Goal: Information Seeking & Learning: Learn about a topic

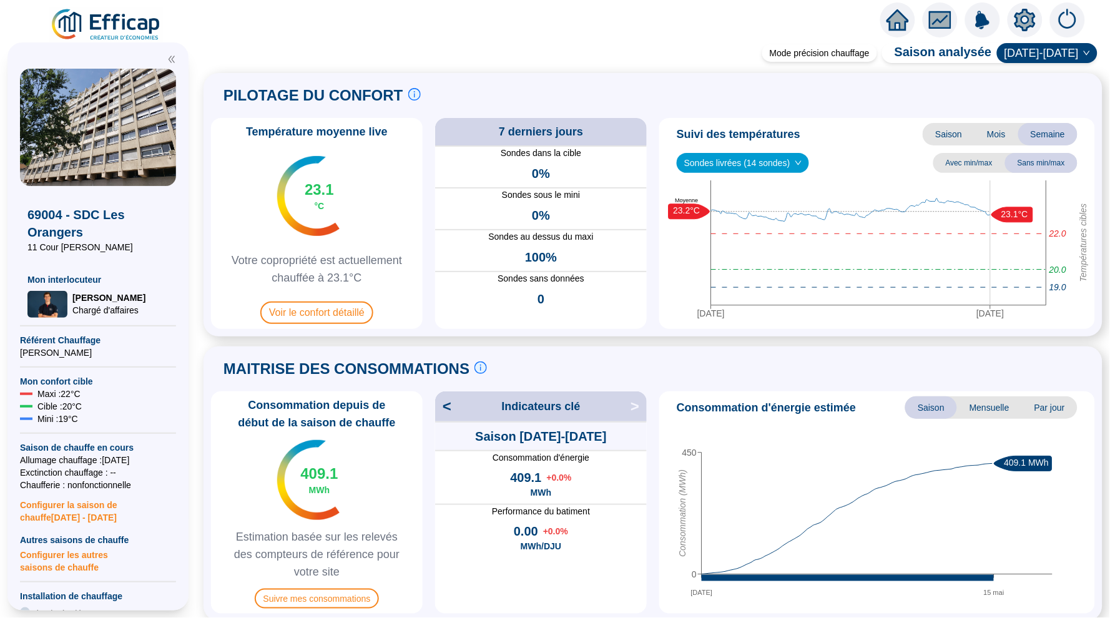
click at [906, 11] on icon "home" at bounding box center [897, 20] width 22 height 22
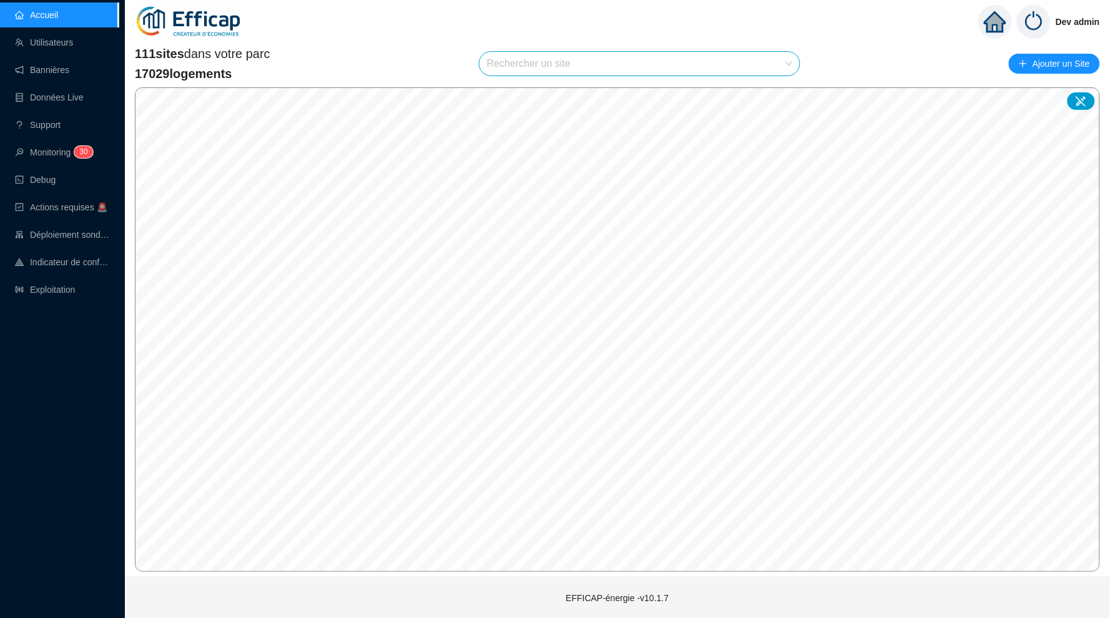
click at [624, 61] on input "search" at bounding box center [634, 64] width 294 height 24
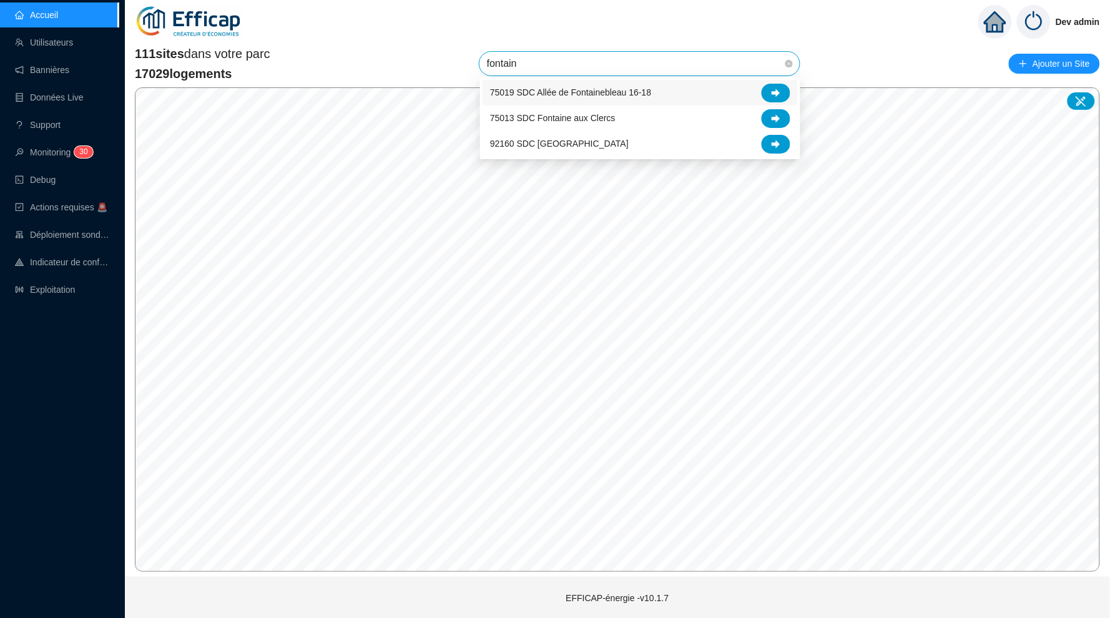
type input "fontaine"
drag, startPoint x: 624, startPoint y: 61, endPoint x: 776, endPoint y: 92, distance: 155.6
click at [776, 92] on icon at bounding box center [776, 93] width 9 height 8
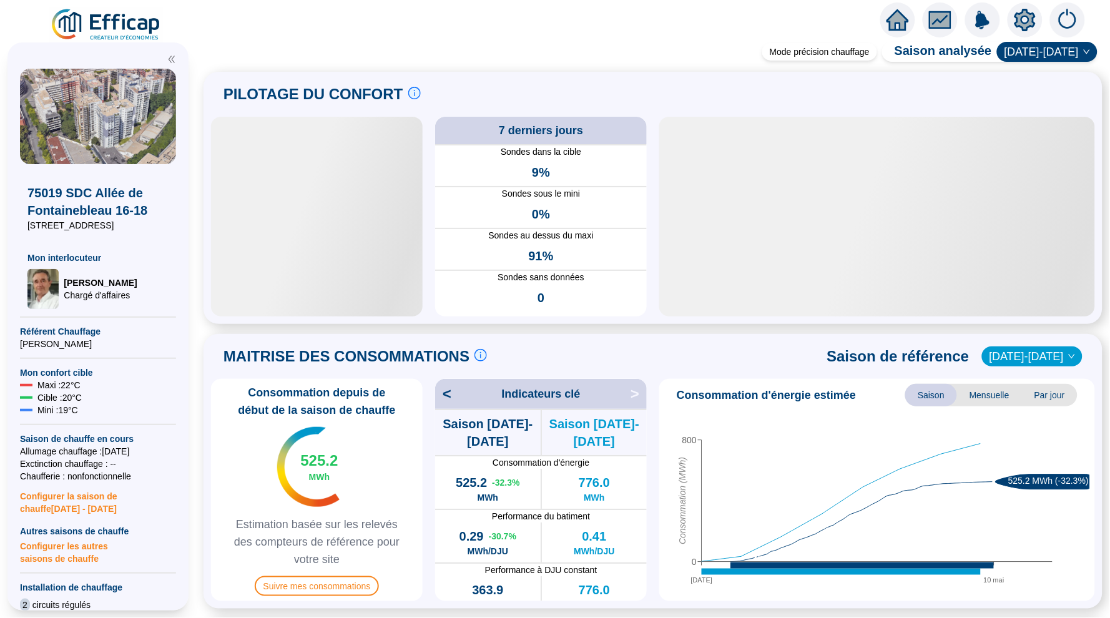
click at [894, 24] on icon "home" at bounding box center [897, 19] width 22 height 17
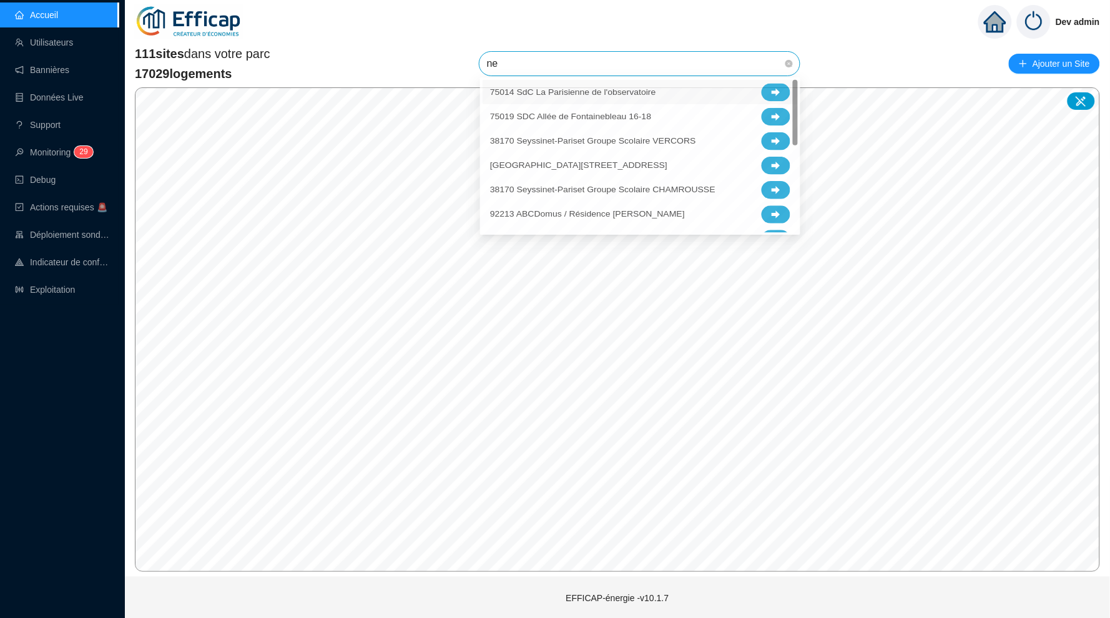
type input "nel"
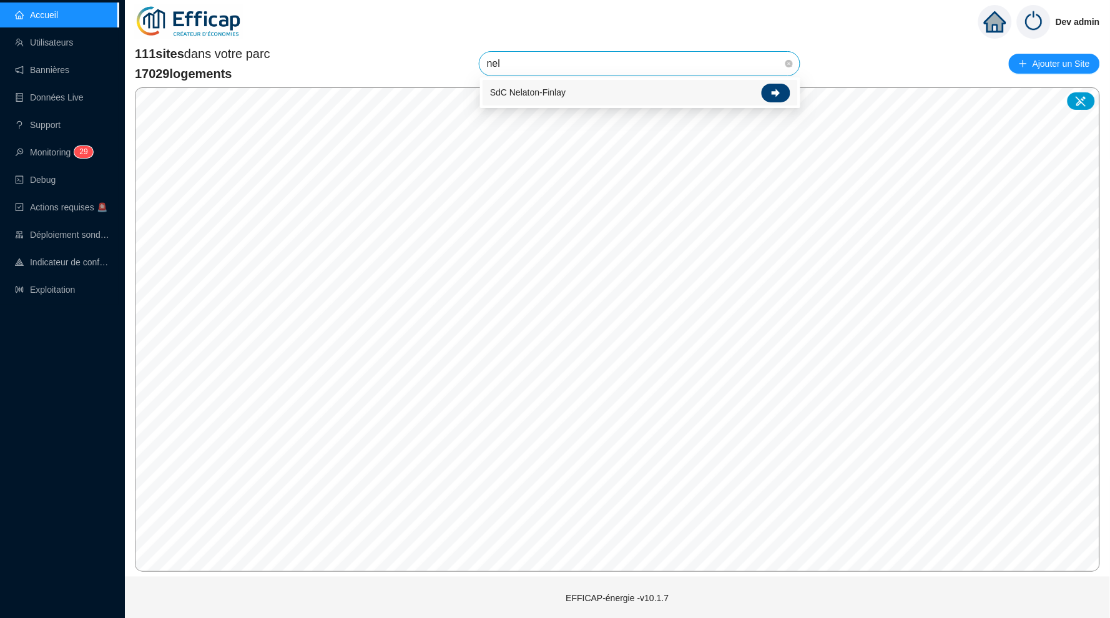
click at [781, 96] on div at bounding box center [776, 93] width 29 height 19
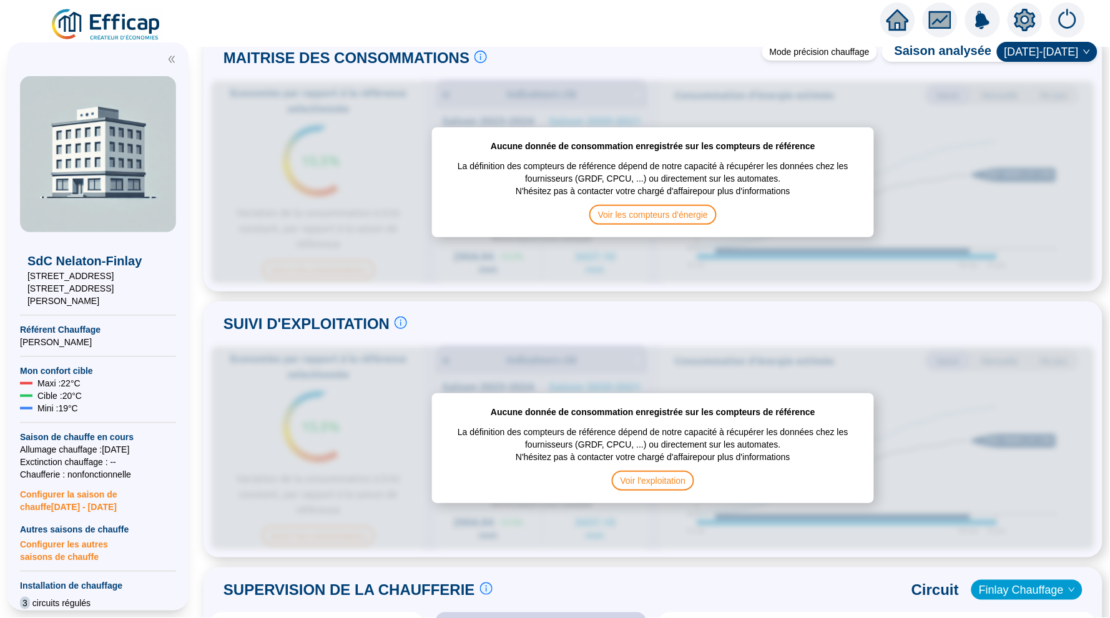
scroll to position [308, 0]
click at [115, 345] on div "SdC Nelaton-Finlay 13-19 rue Nelaton 11-13 rue du Dr Finlay Référent Chauffage …" at bounding box center [98, 489] width 156 height 840
click at [889, 6] on div at bounding box center [897, 19] width 35 height 35
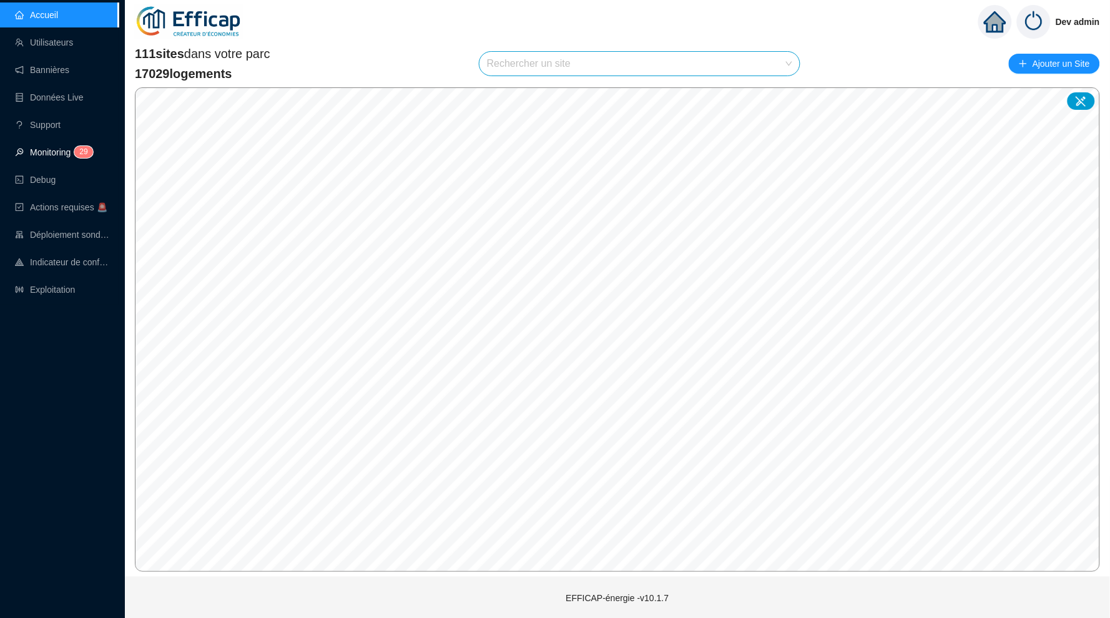
click at [44, 151] on link "Monitoring 2 9" at bounding box center [52, 152] width 74 height 10
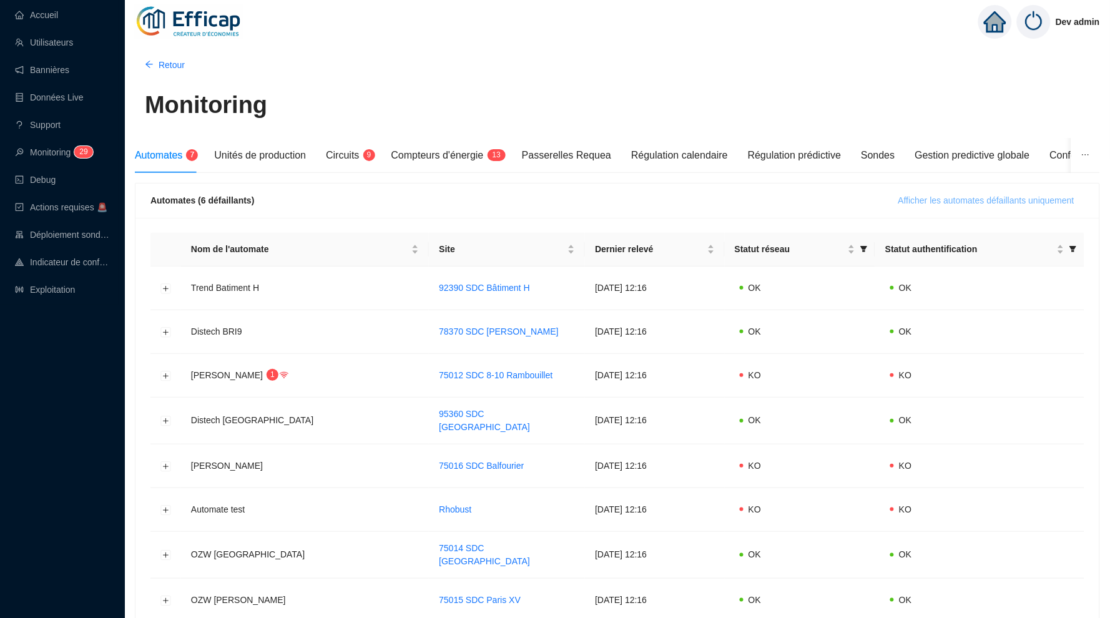
click at [936, 197] on span "Afficher les automates défaillants uniquement" at bounding box center [986, 200] width 176 height 13
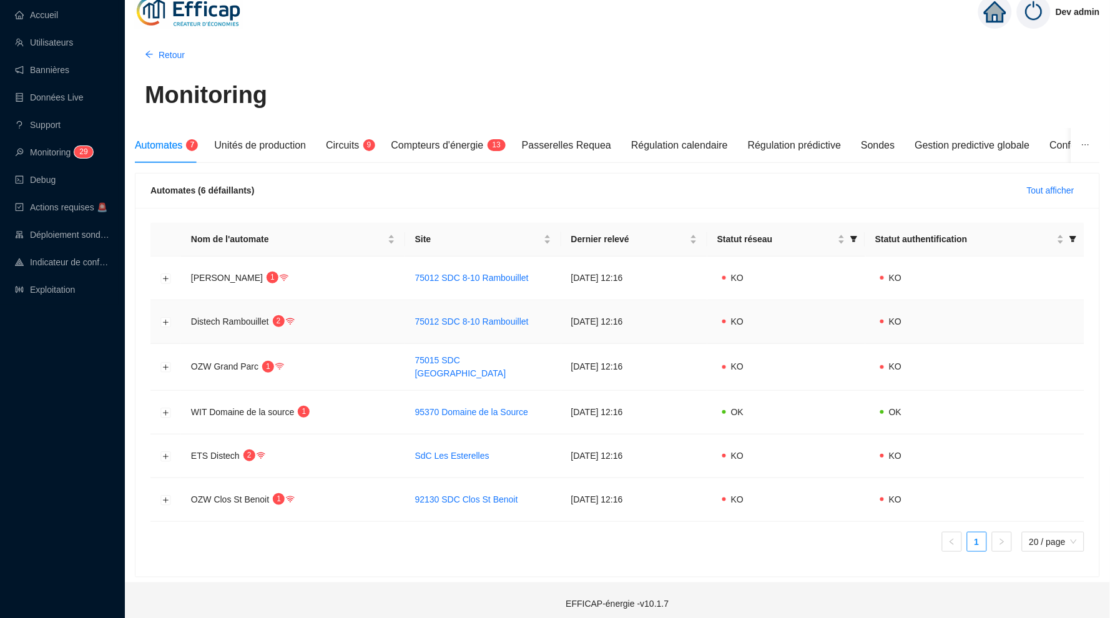
scroll to position [9, 0]
click at [165, 454] on button "Développer la ligne" at bounding box center [166, 457] width 10 height 10
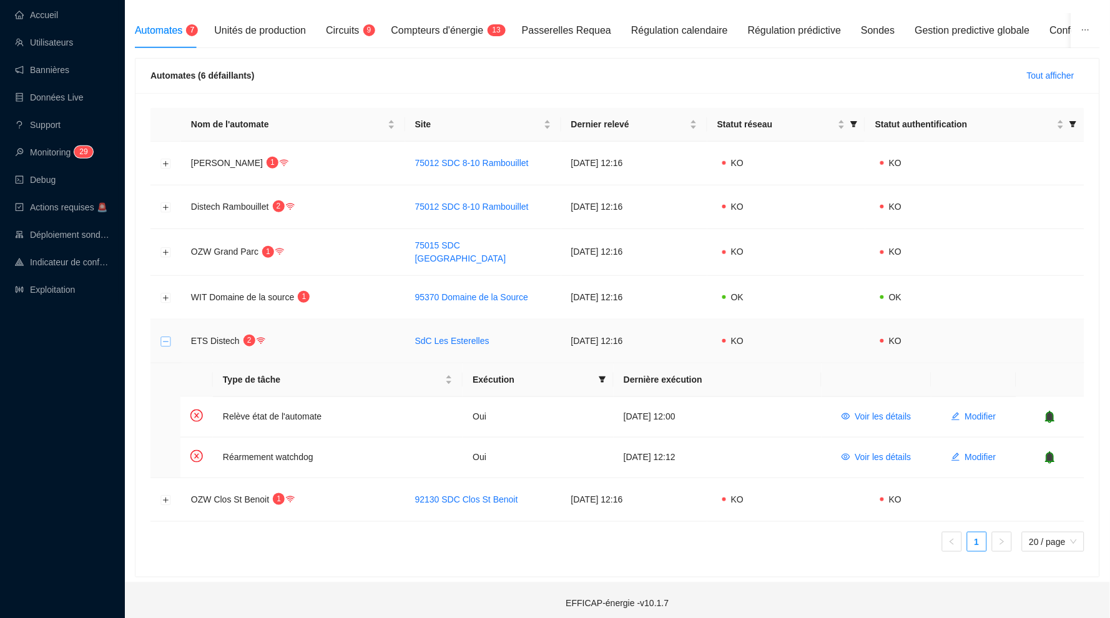
scroll to position [124, 0]
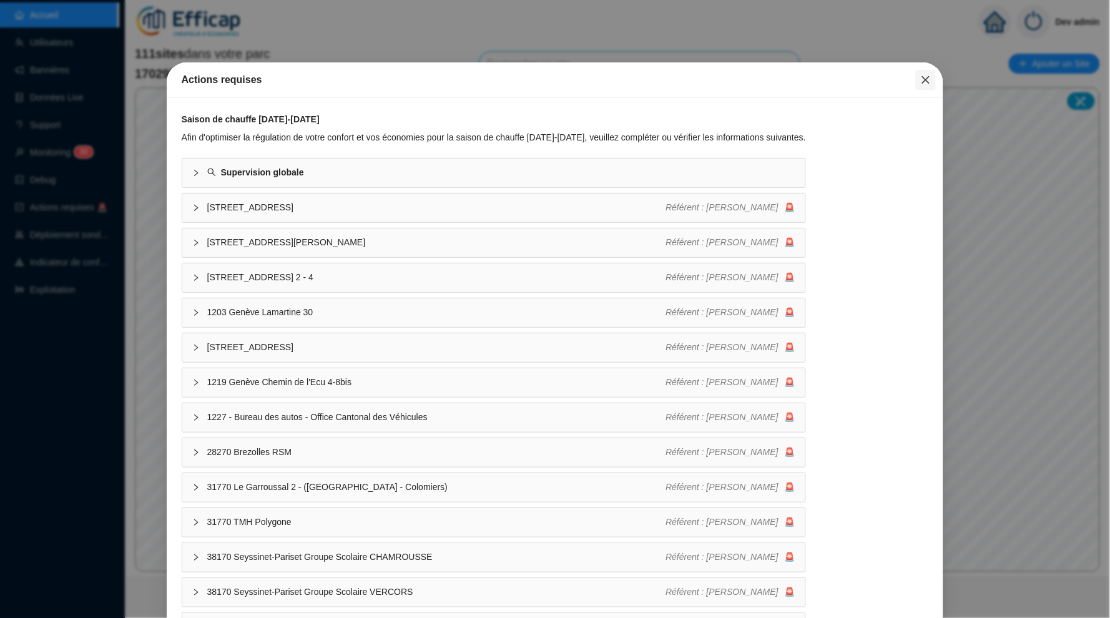
click at [921, 77] on icon "close" at bounding box center [926, 80] width 10 height 10
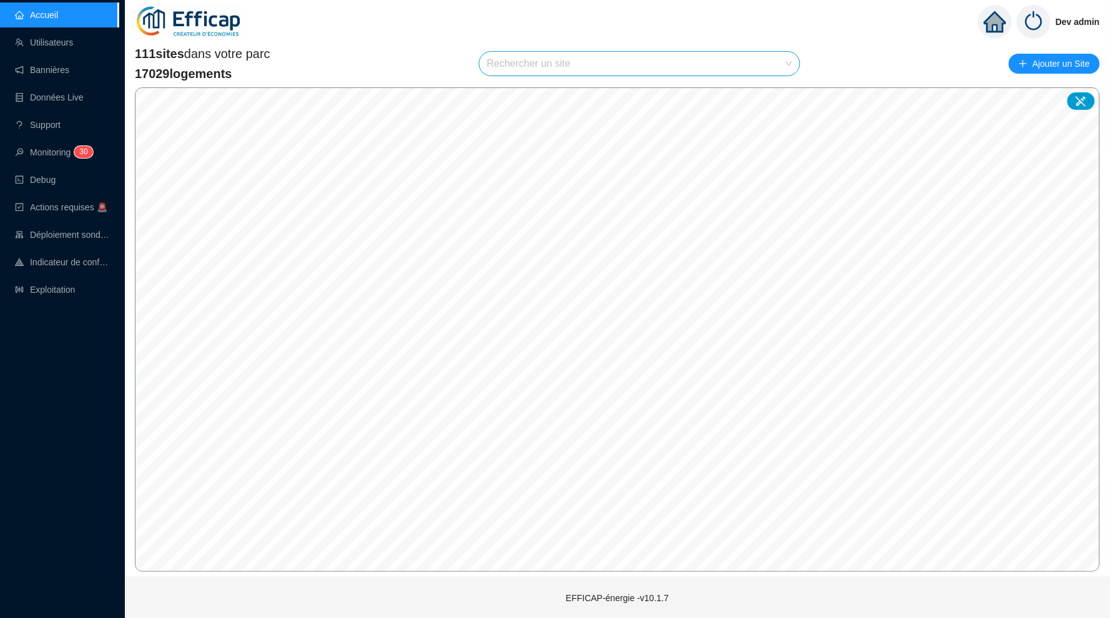
click at [646, 62] on input "search" at bounding box center [634, 64] width 294 height 24
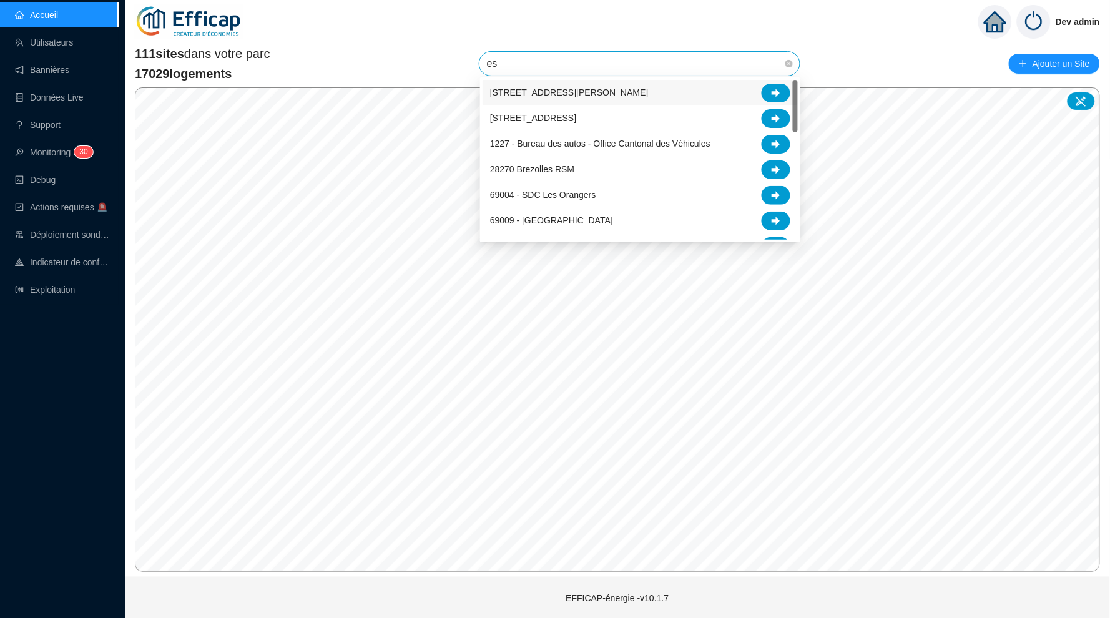
type input "est"
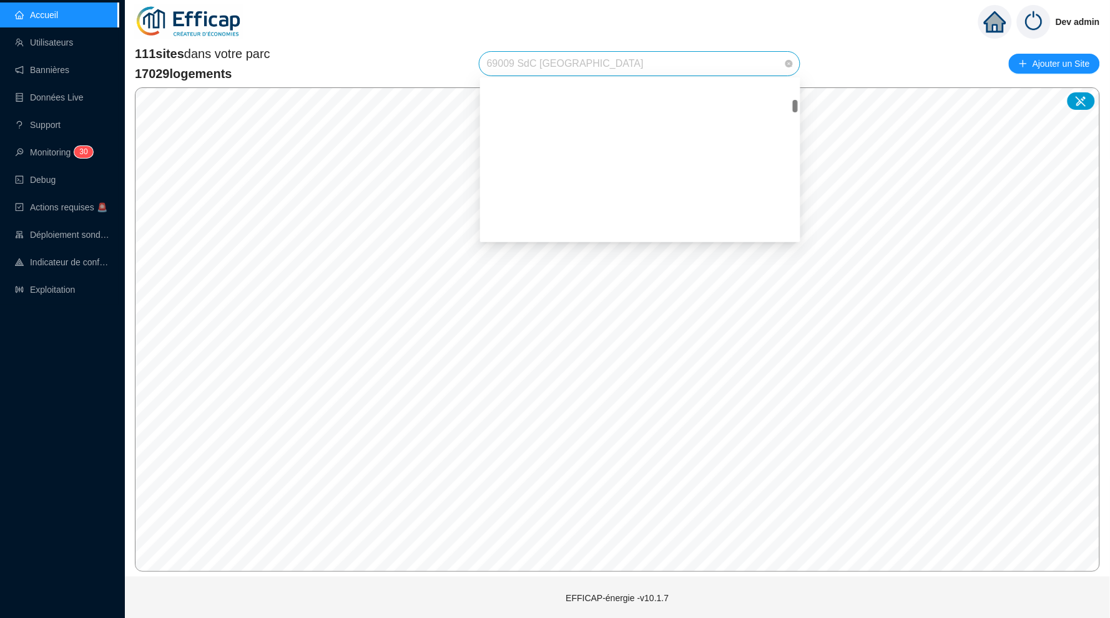
click at [685, 64] on span "69009 SdC Balmont Ouest" at bounding box center [639, 64] width 305 height 24
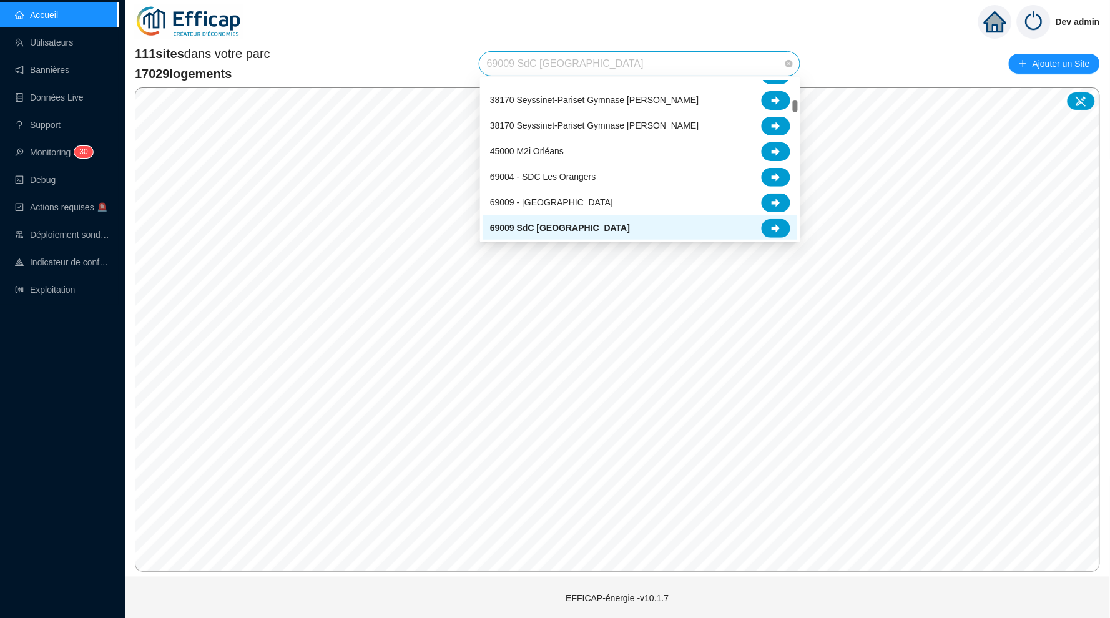
click at [795, 64] on div "69009 SdC Balmont Ouest" at bounding box center [639, 64] width 320 height 24
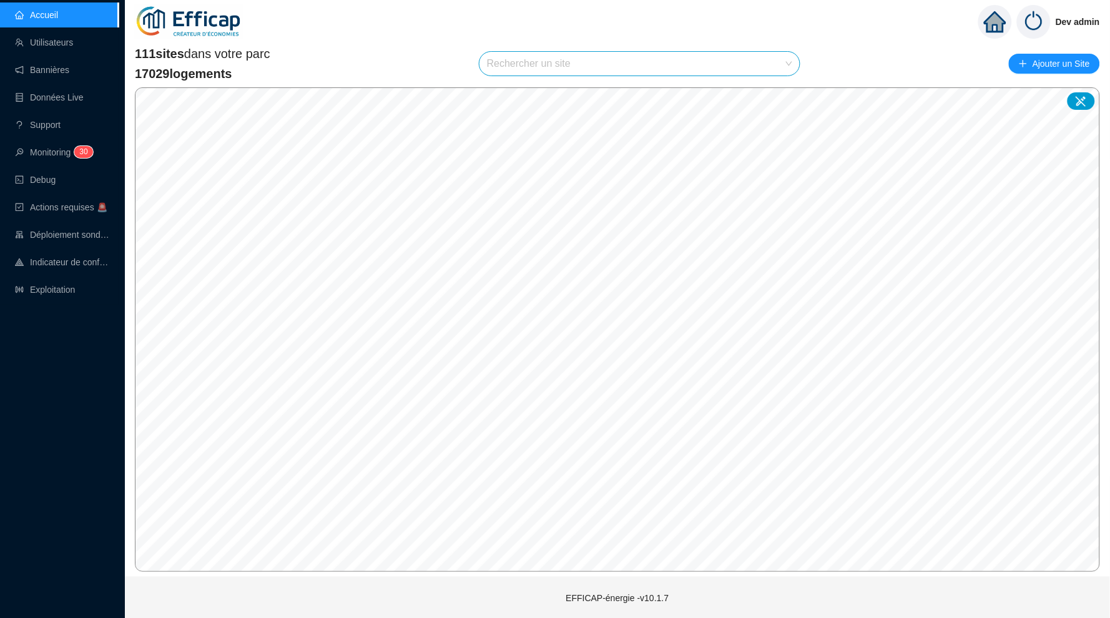
click at [667, 62] on input "search" at bounding box center [634, 64] width 294 height 24
type input "este"
click at [713, 93] on div "SdC Les Esterelles" at bounding box center [640, 93] width 300 height 19
click at [45, 157] on link "Monitoring 3 0" at bounding box center [52, 152] width 74 height 10
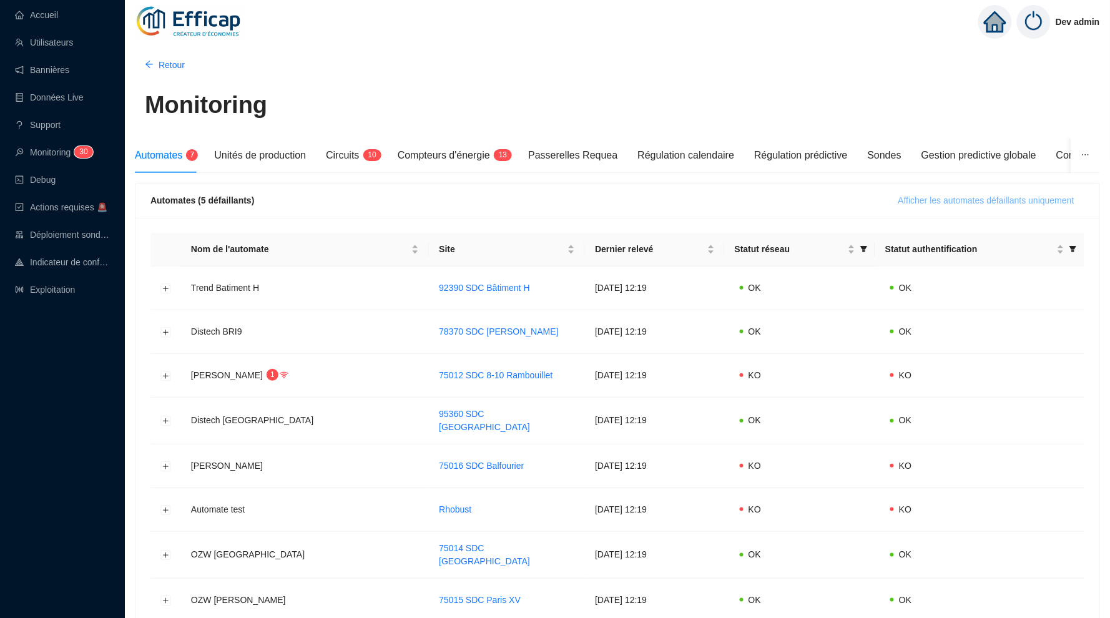
click at [963, 196] on span "Afficher les automates défaillants uniquement" at bounding box center [986, 200] width 176 height 13
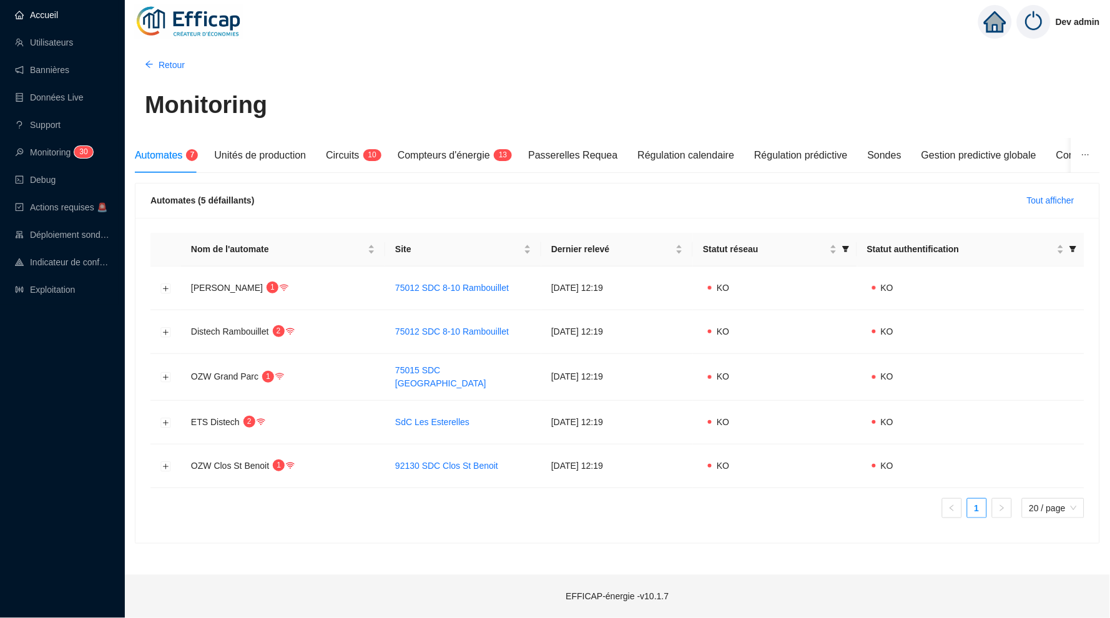
click at [58, 17] on link "Accueil" at bounding box center [36, 15] width 43 height 10
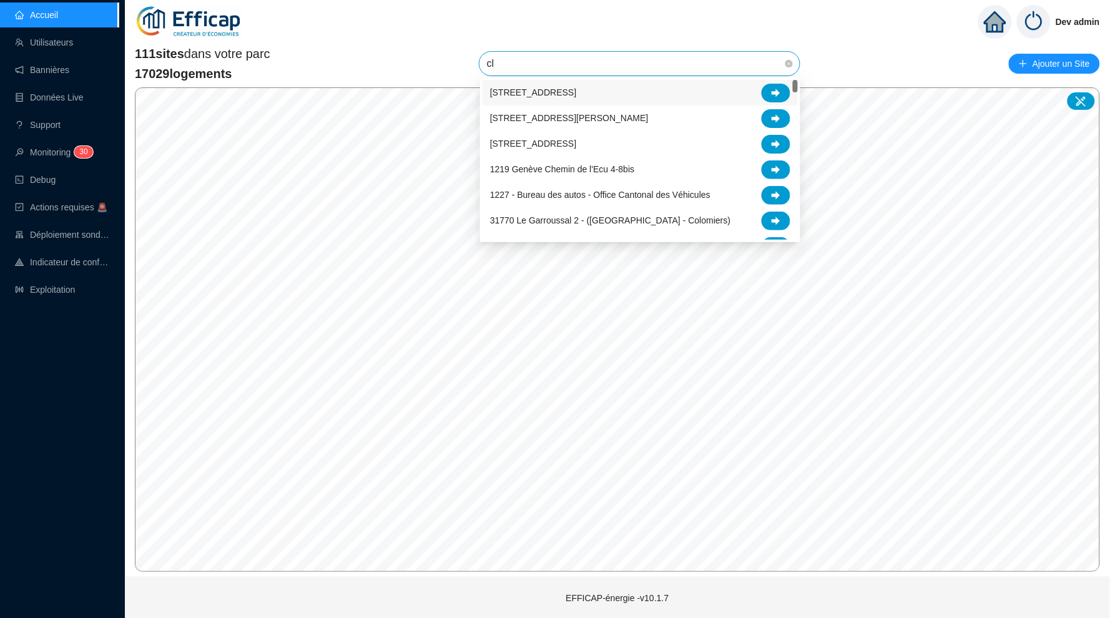
type input "cle"
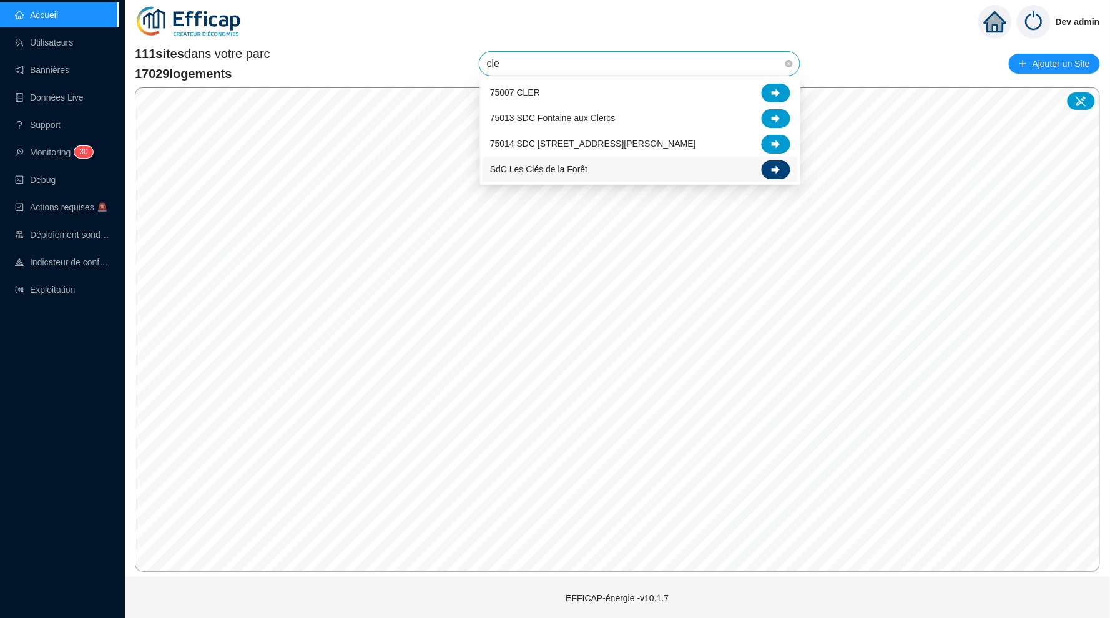
click at [775, 171] on icon at bounding box center [776, 169] width 9 height 8
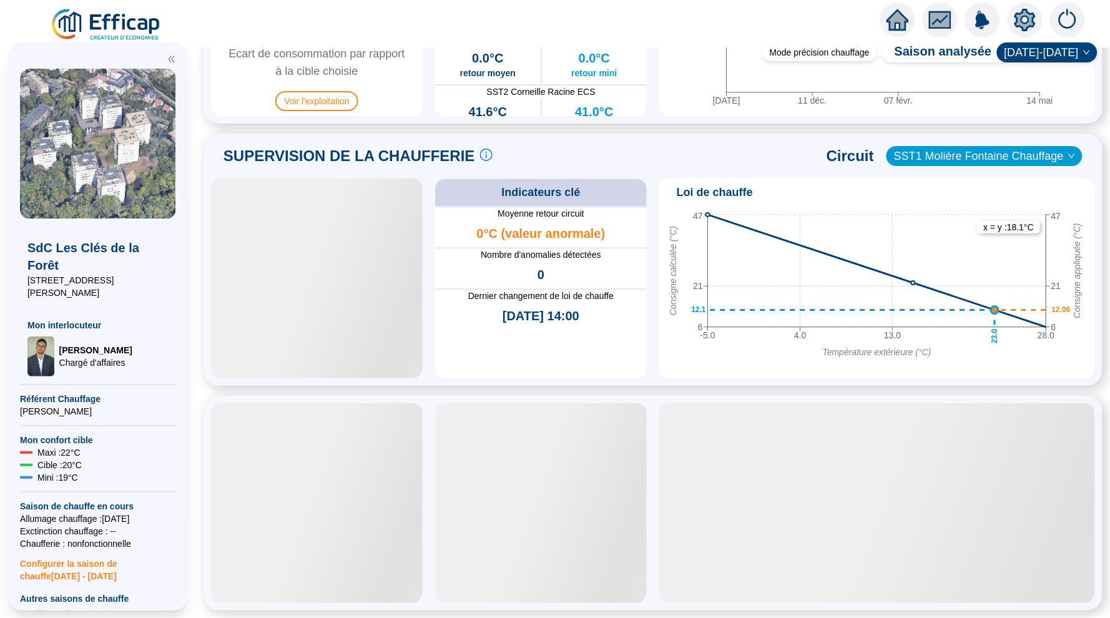
scroll to position [755, 0]
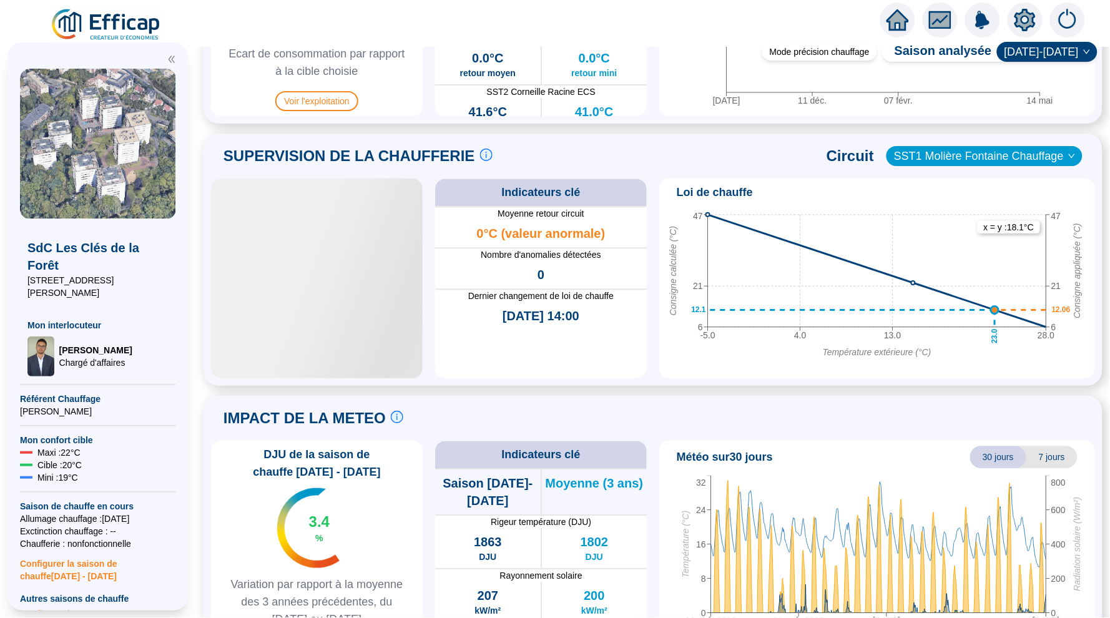
click at [429, 360] on div "Indicateurs clé Moyenne retour circuit 0°C (valeur anormale) Nombre d'anomalies…" at bounding box center [653, 279] width 884 height 200
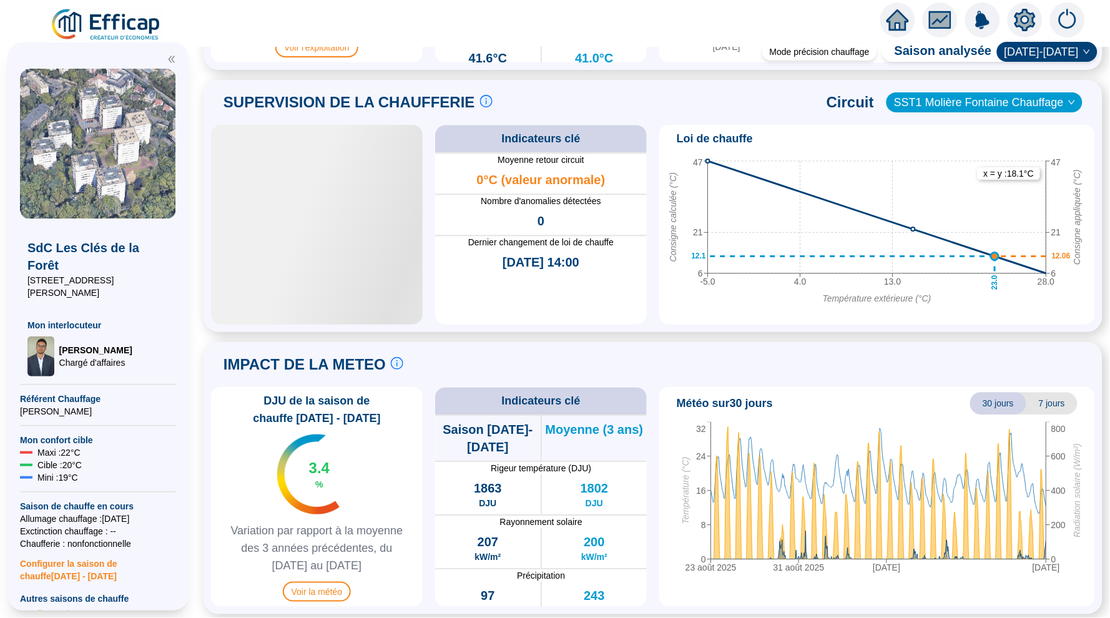
scroll to position [0, 0]
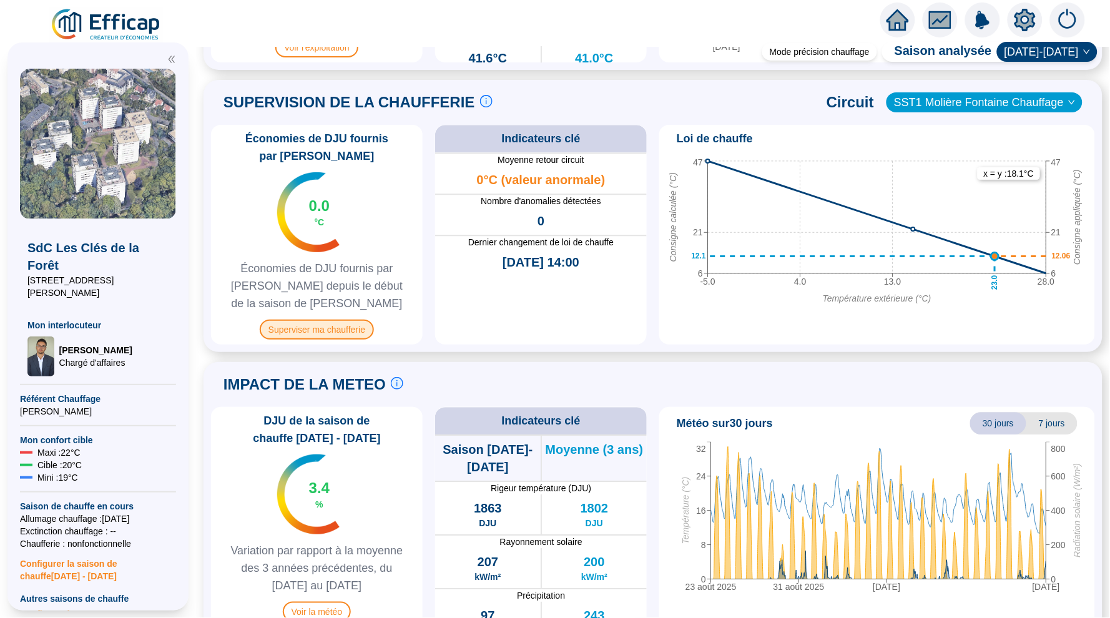
click at [307, 321] on span "Superviser ma chaufferie" at bounding box center [317, 330] width 114 height 20
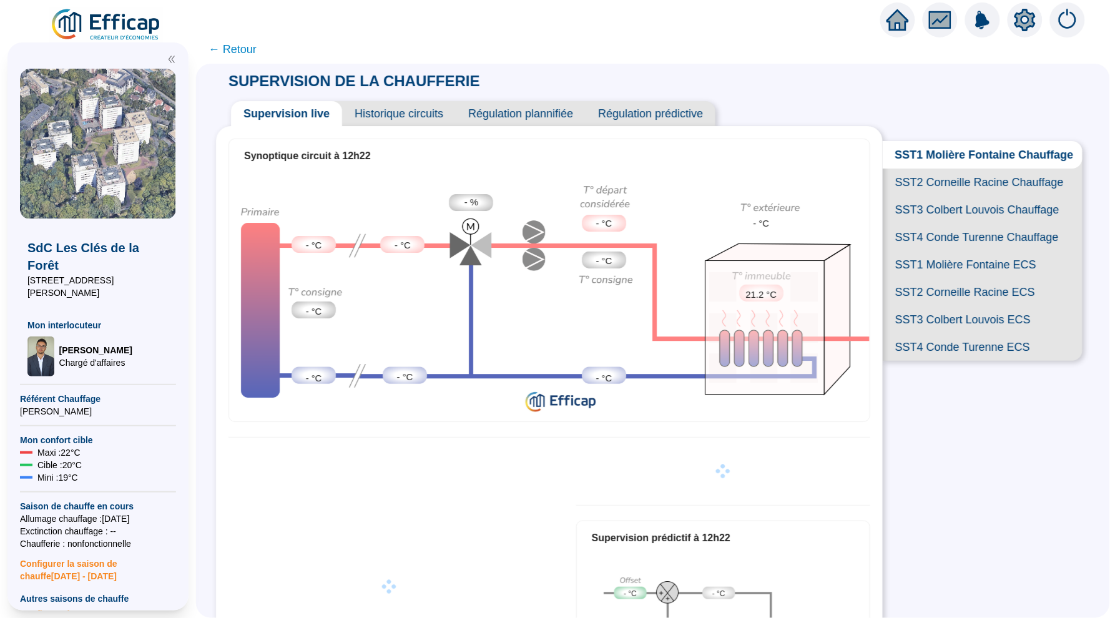
click at [386, 114] on span "Historique circuits" at bounding box center [399, 113] width 114 height 25
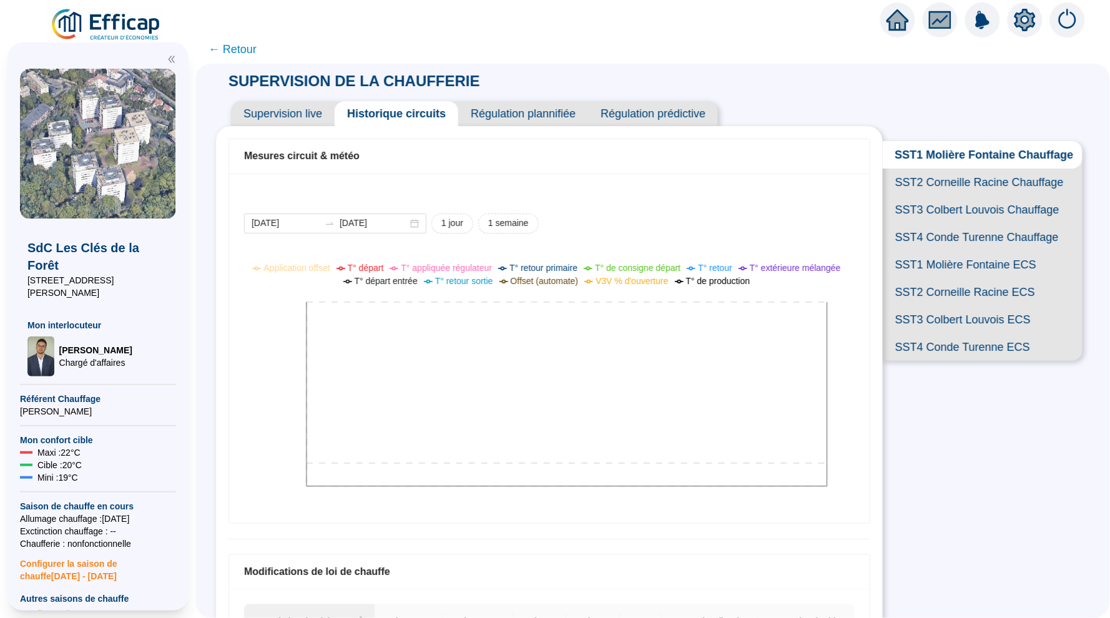
click at [943, 177] on span "SST2 Corneille Racine Chauffage" at bounding box center [983, 182] width 200 height 27
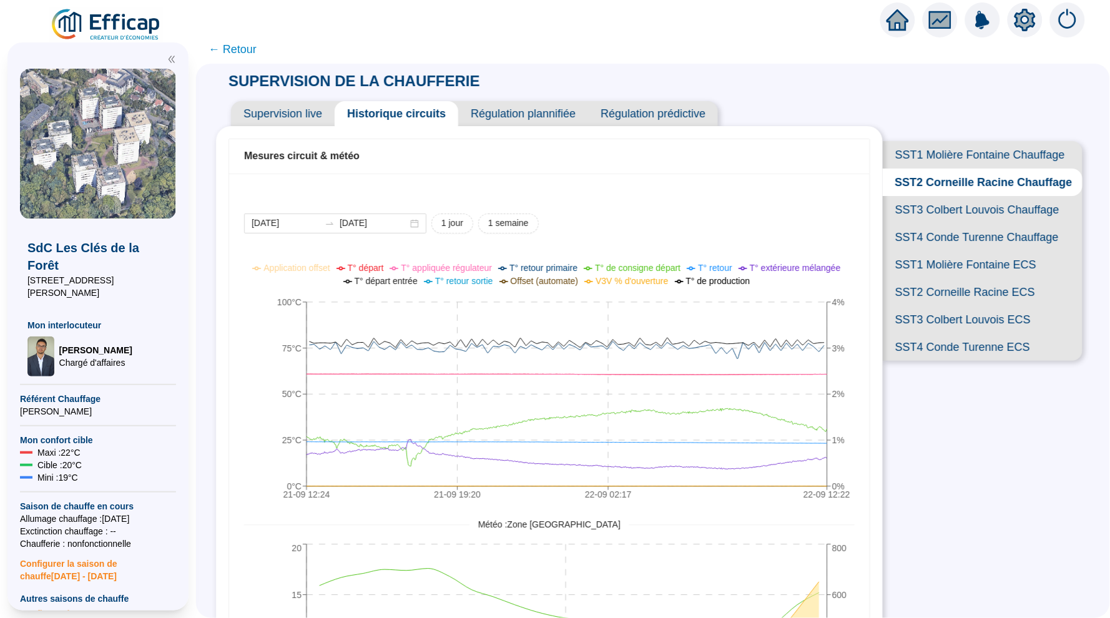
click at [935, 209] on span "SST3 Colbert Louvois Chauffage" at bounding box center [983, 209] width 200 height 27
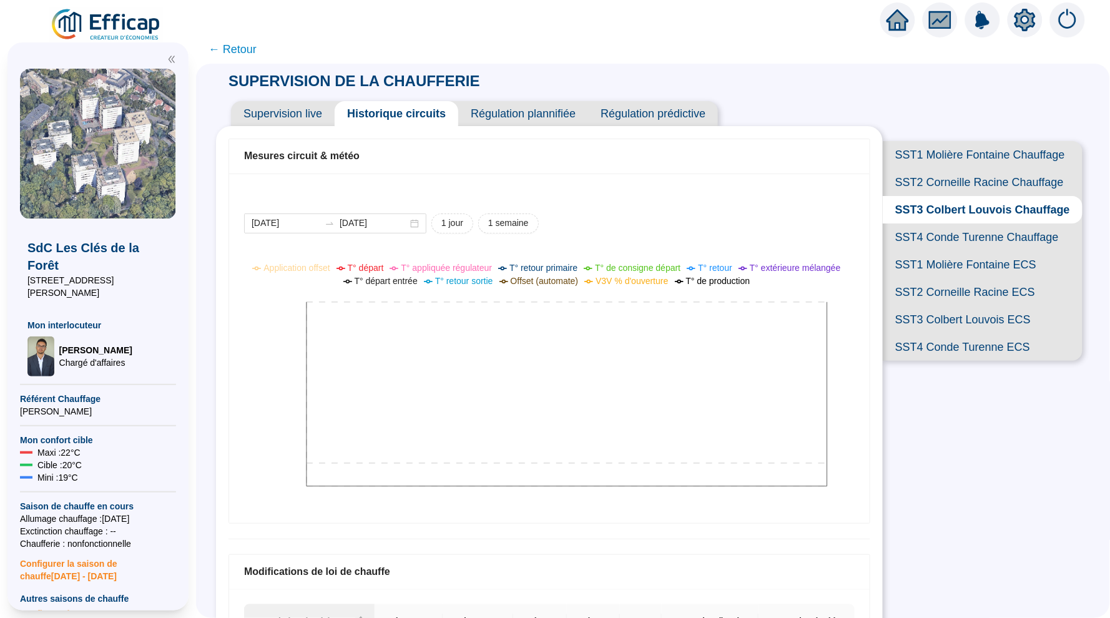
click at [956, 240] on span "SST4 Conde Turenne Chauffage" at bounding box center [983, 236] width 200 height 27
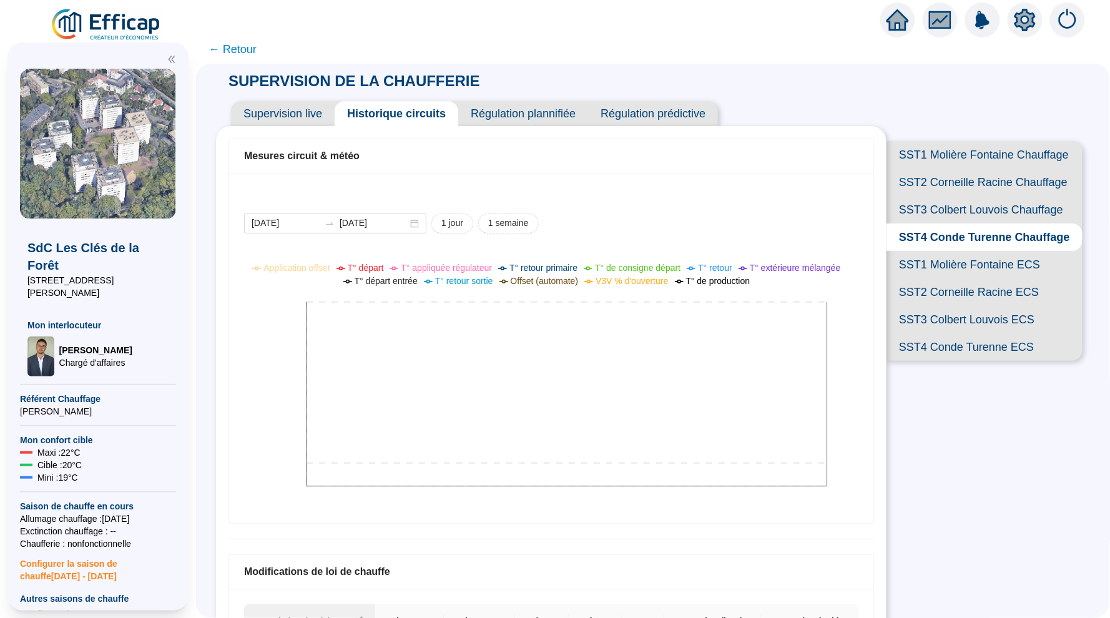
click at [264, 104] on span "Supervision live" at bounding box center [283, 113] width 104 height 25
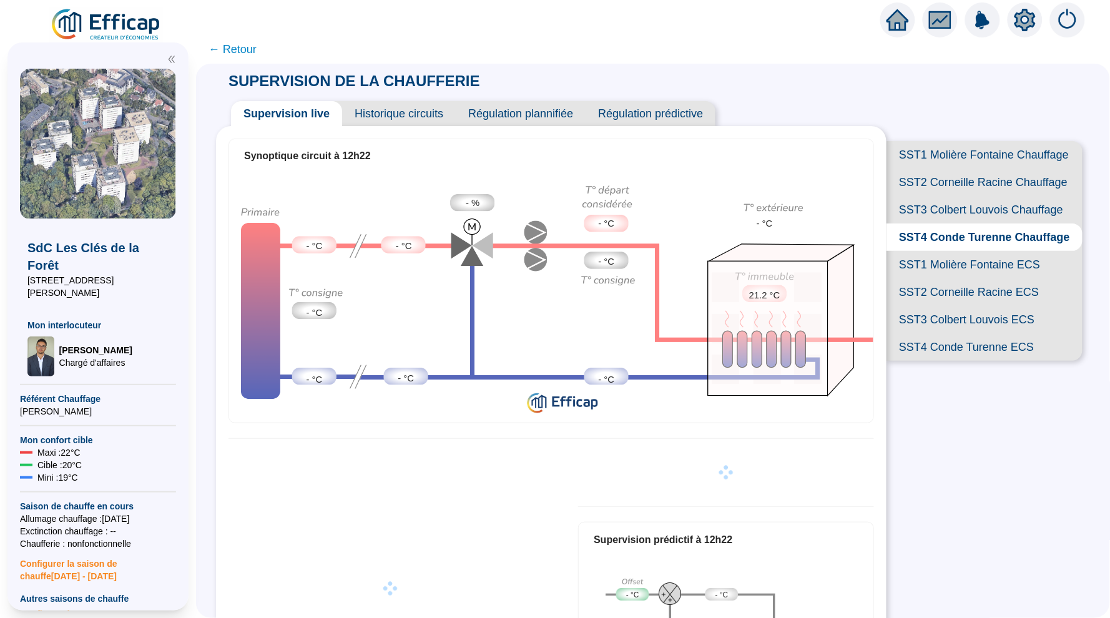
click at [898, 17] on icon "home" at bounding box center [897, 19] width 22 height 17
